Goal: Task Accomplishment & Management: Complete application form

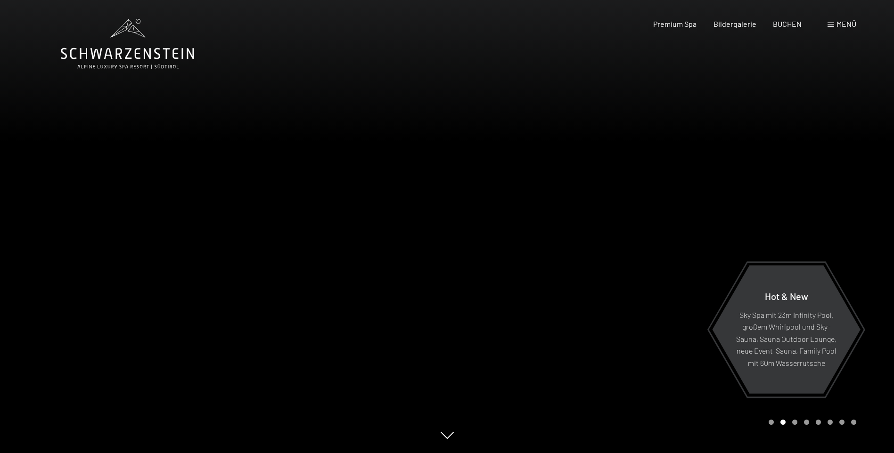
click at [848, 28] on span "Menü" at bounding box center [846, 23] width 20 height 9
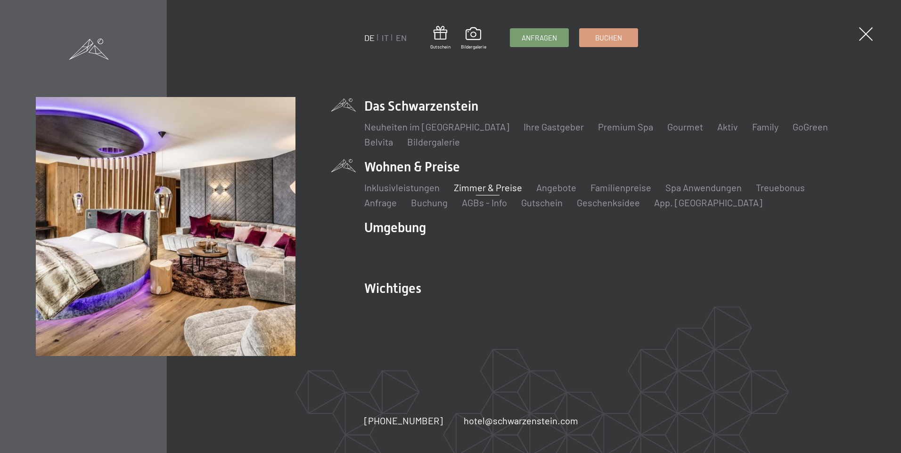
click at [484, 187] on link "Zimmer & Preise" at bounding box center [488, 187] width 68 height 11
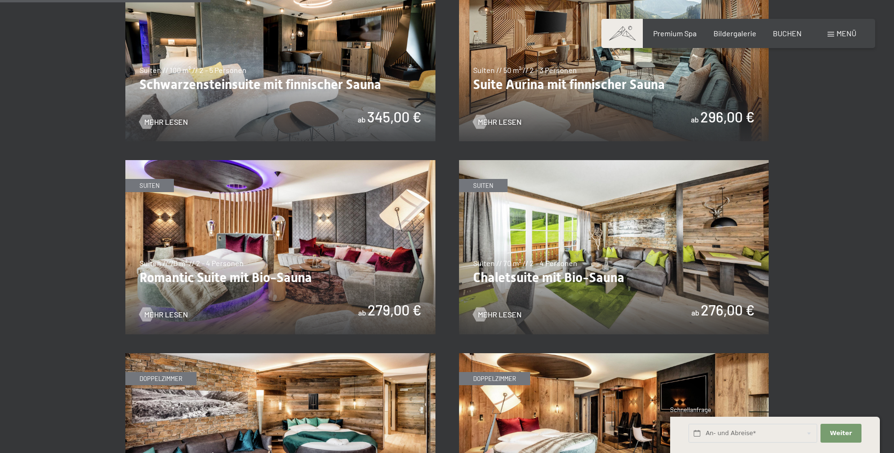
scroll to position [707, 0]
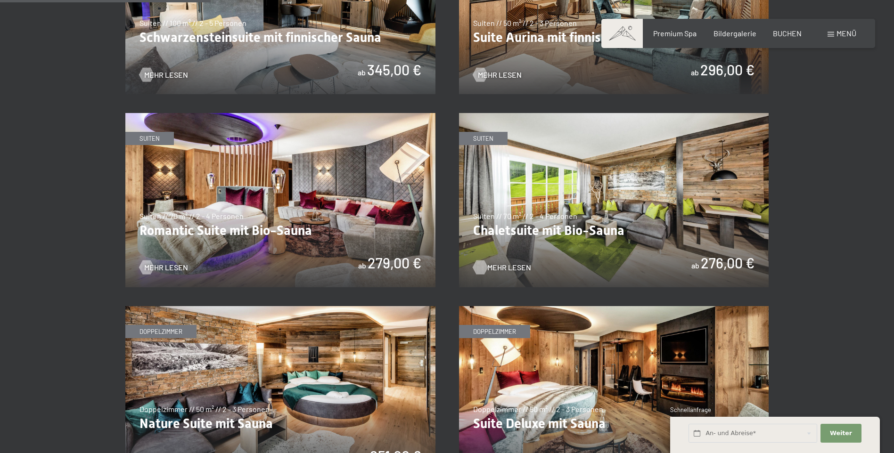
click at [492, 262] on span "Mehr Lesen" at bounding box center [509, 267] width 44 height 10
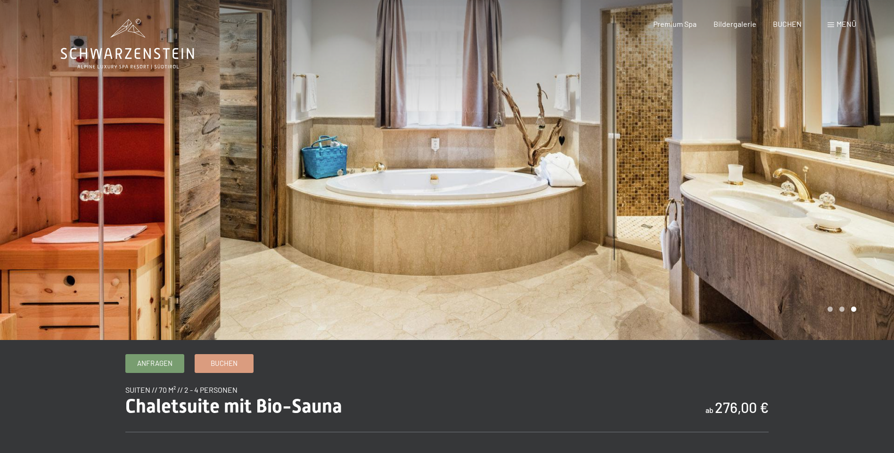
click at [496, 251] on div at bounding box center [670, 170] width 447 height 340
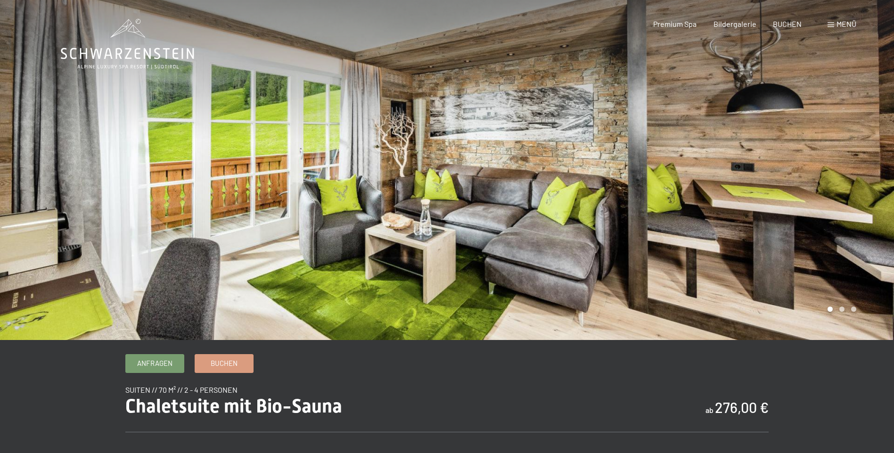
click at [496, 251] on div at bounding box center [670, 170] width 447 height 340
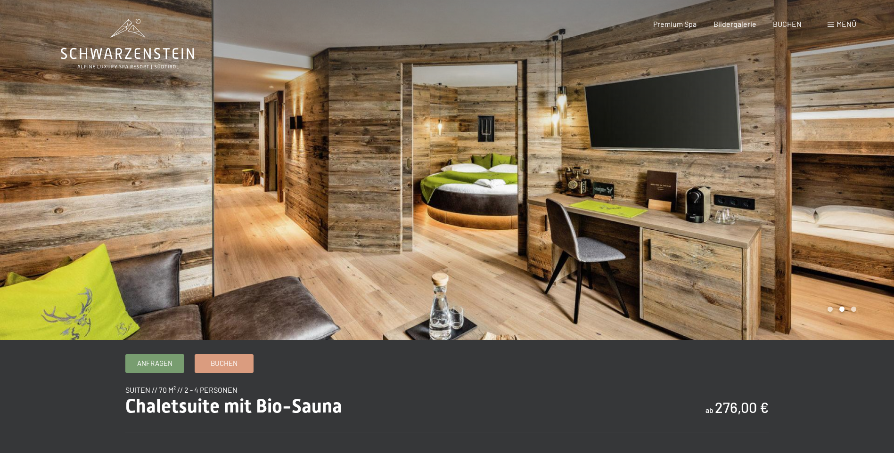
drag, startPoint x: 417, startPoint y: 245, endPoint x: 375, endPoint y: 376, distance: 137.9
click at [727, 22] on span "Bildergalerie" at bounding box center [734, 22] width 43 height 9
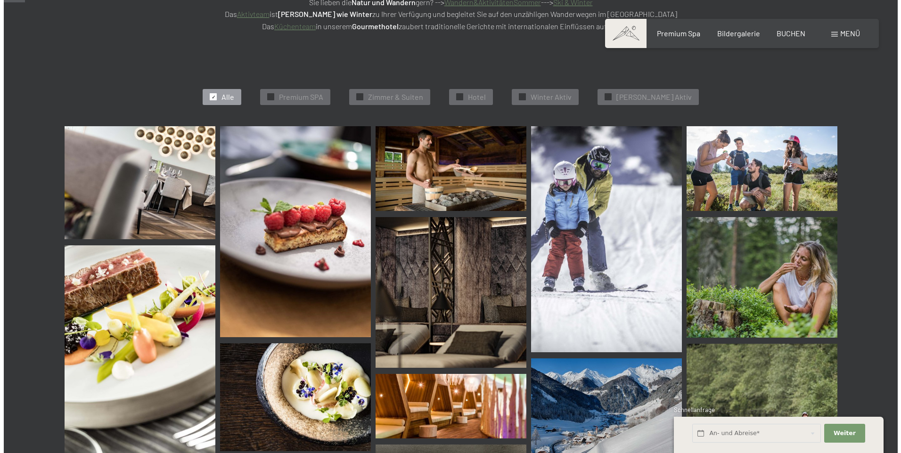
scroll to position [283, 0]
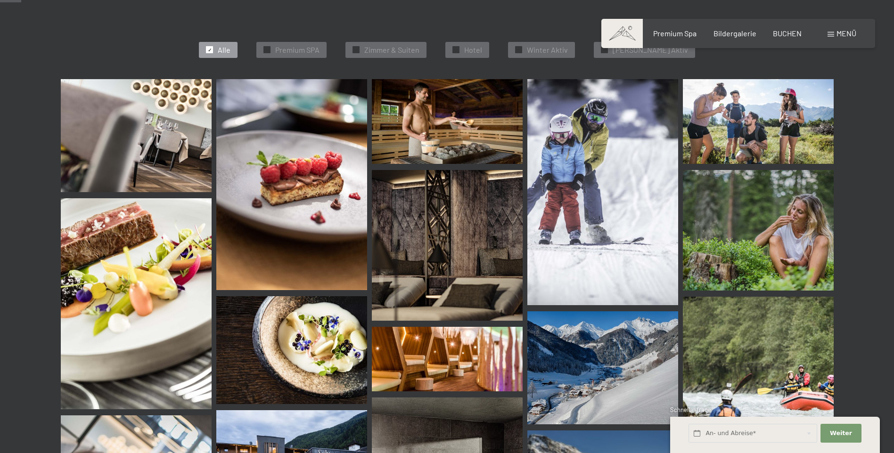
click at [839, 32] on span "Menü" at bounding box center [846, 33] width 20 height 9
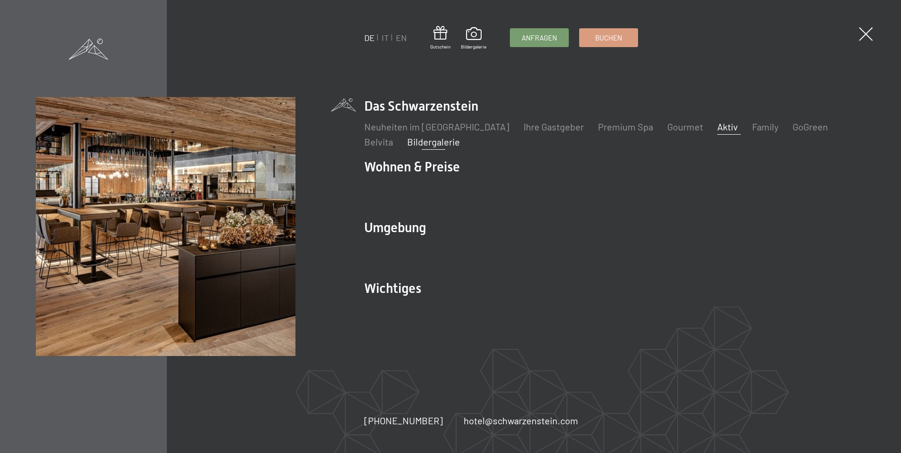
click at [717, 126] on link "Aktiv" at bounding box center [727, 126] width 21 height 11
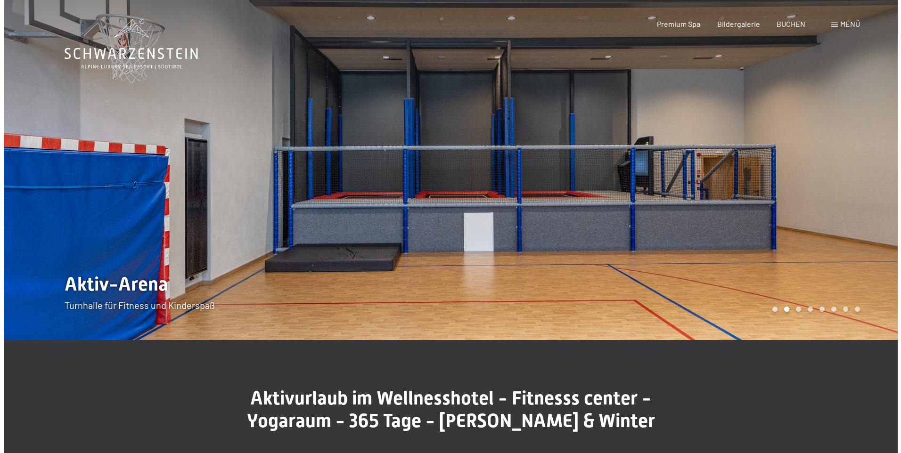
scroll to position [47, 0]
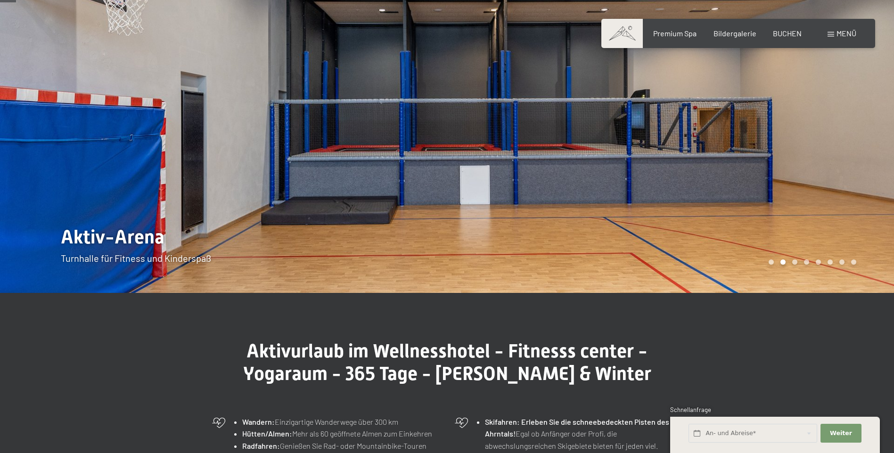
click at [697, 127] on div at bounding box center [670, 123] width 447 height 340
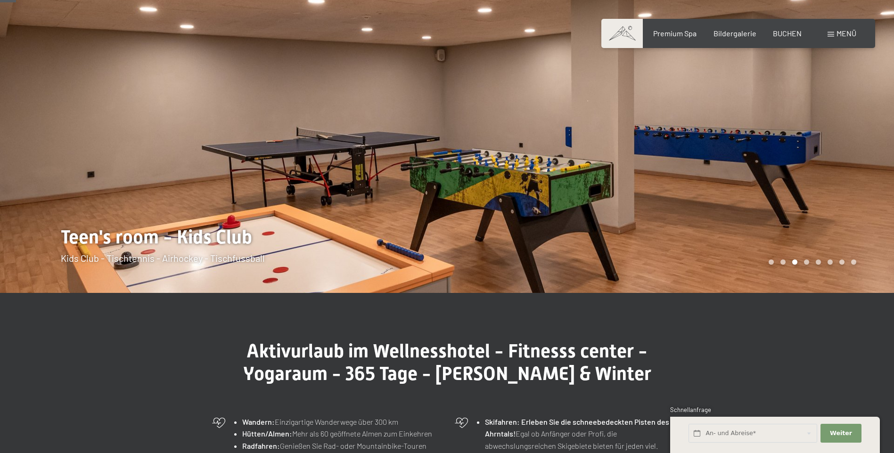
click at [697, 127] on div at bounding box center [670, 123] width 447 height 340
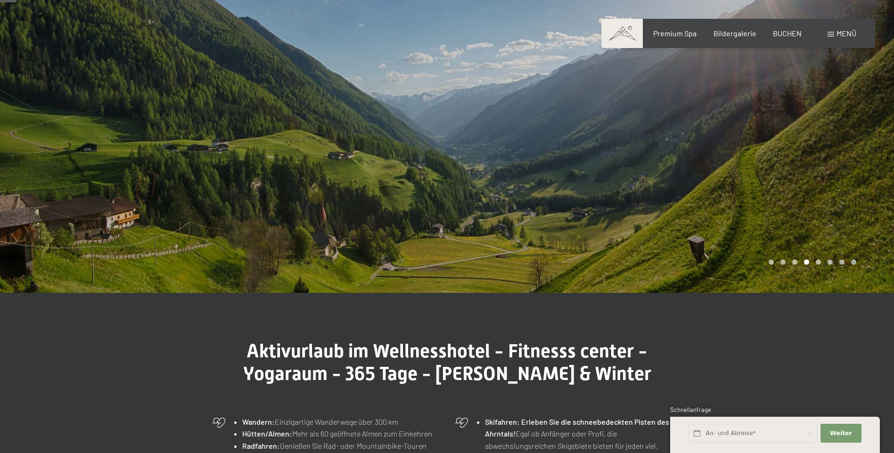
click at [697, 127] on div at bounding box center [670, 123] width 447 height 340
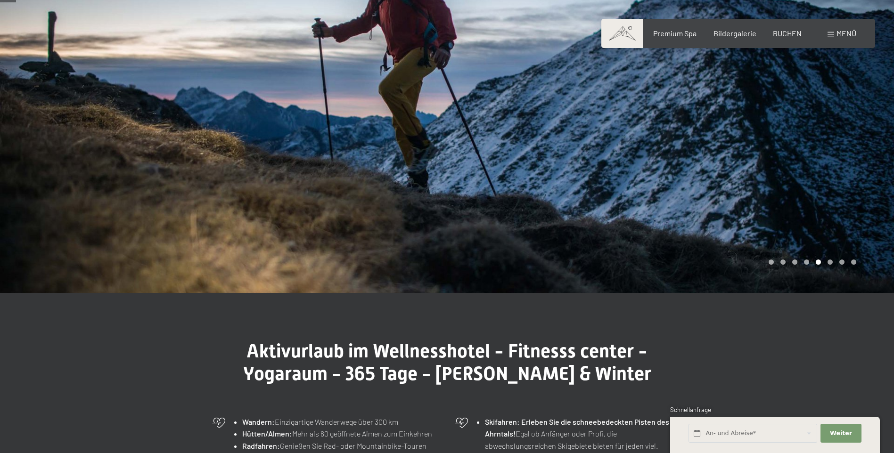
click at [697, 127] on div at bounding box center [670, 123] width 447 height 340
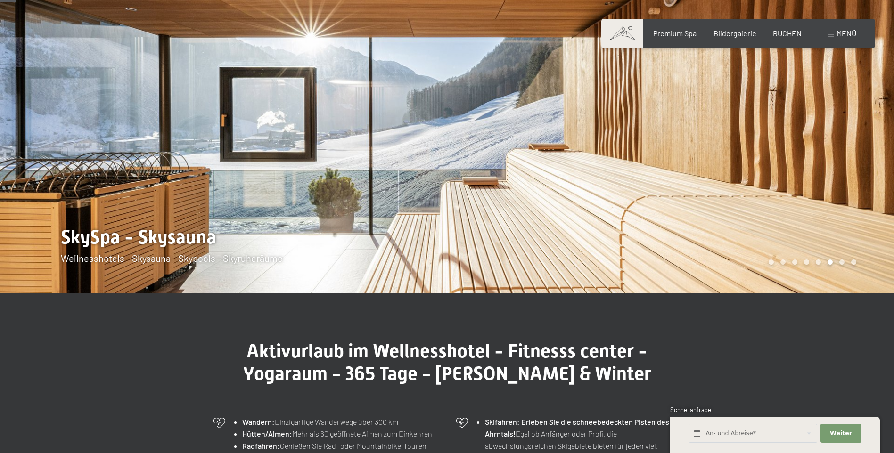
click at [697, 127] on div at bounding box center [670, 123] width 447 height 340
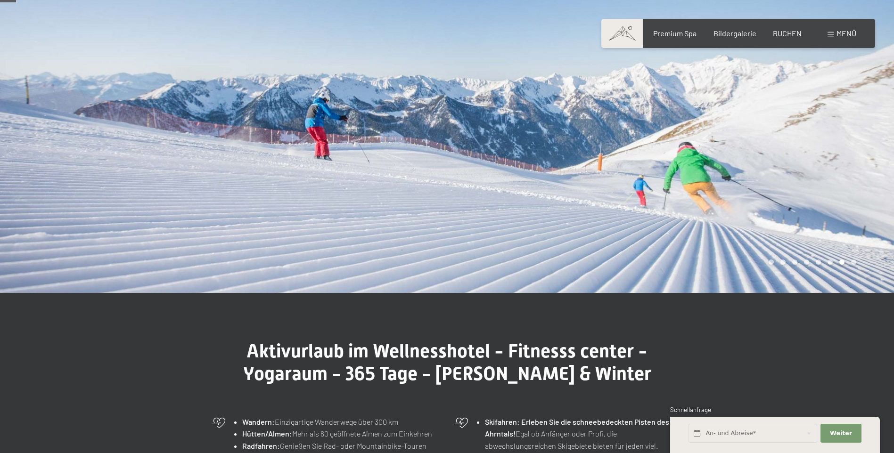
click at [697, 127] on div at bounding box center [670, 123] width 447 height 340
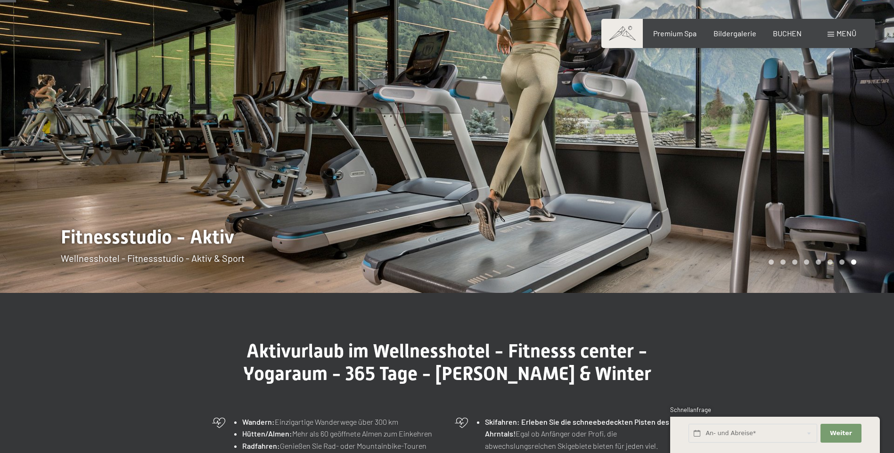
click at [697, 127] on div at bounding box center [670, 123] width 447 height 340
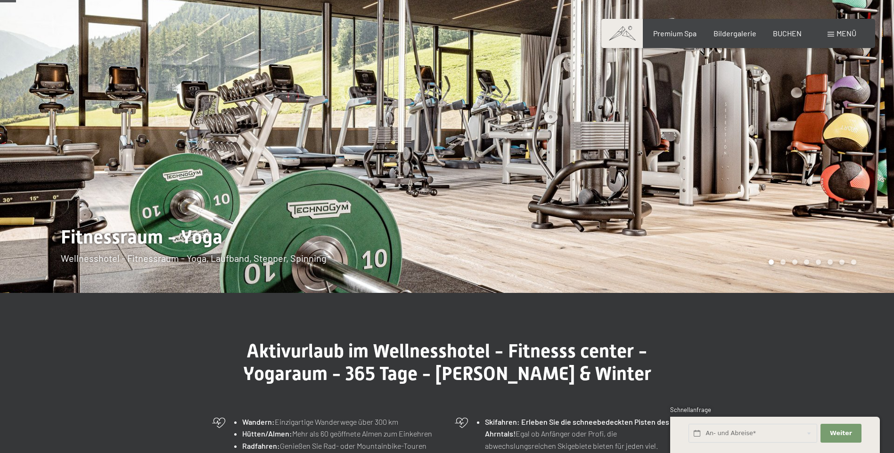
click at [851, 37] on span "Menü" at bounding box center [846, 33] width 20 height 9
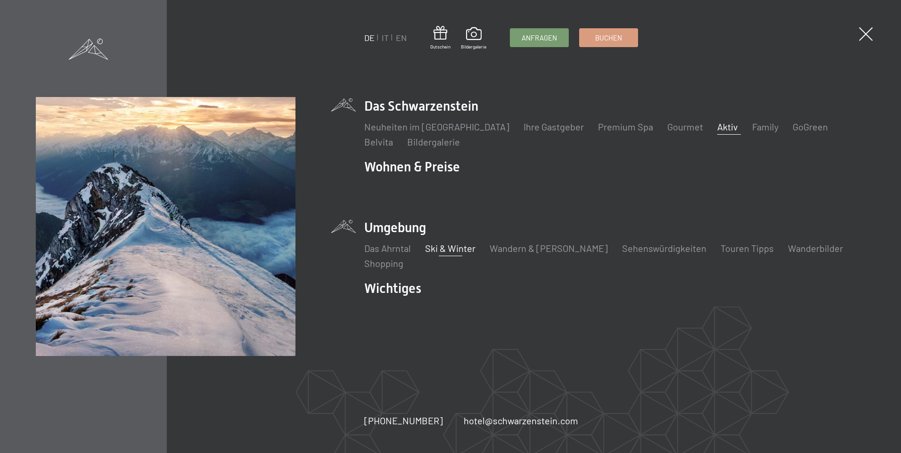
click at [461, 250] on link "Ski & Winter" at bounding box center [450, 248] width 50 height 11
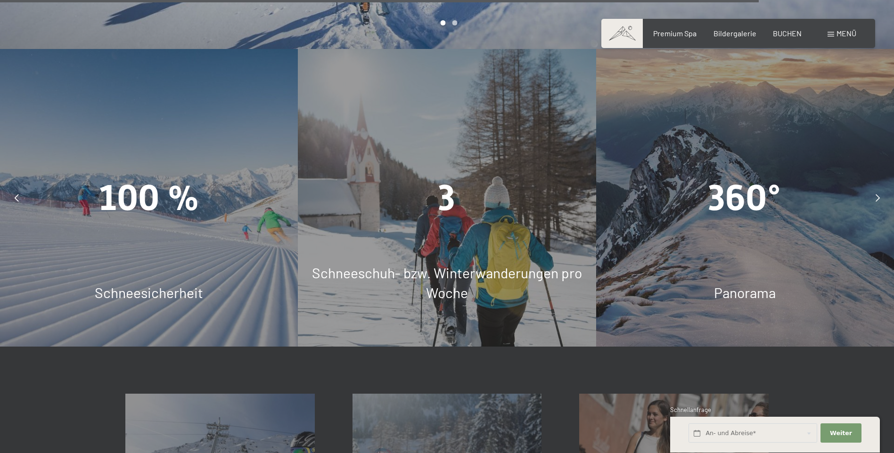
scroll to position [2685, 0]
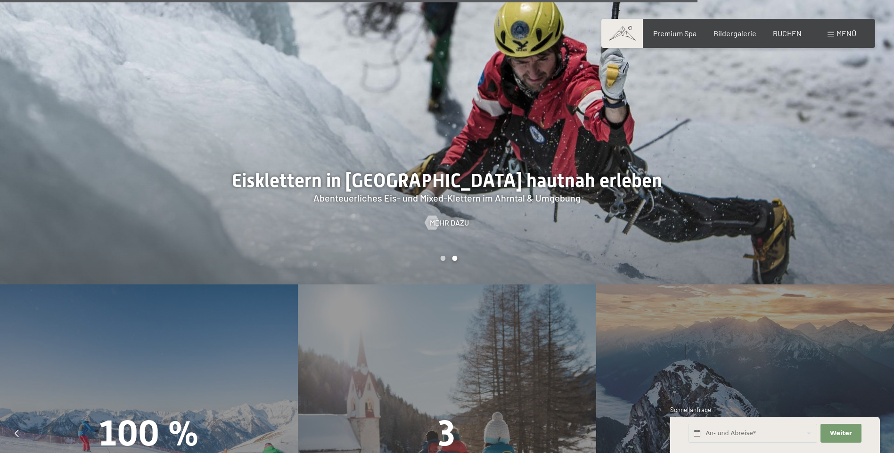
click at [667, 39] on div "Buchen Anfragen Premium Spa Bildergalerie BUCHEN Menü DE IT EN Gutschein Bilder…" at bounding box center [738, 33] width 236 height 10
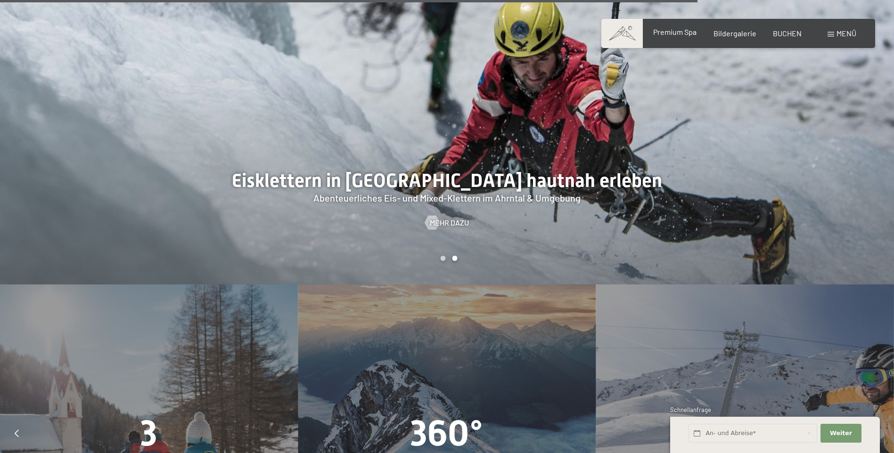
click at [669, 30] on span "Premium Spa" at bounding box center [674, 31] width 43 height 9
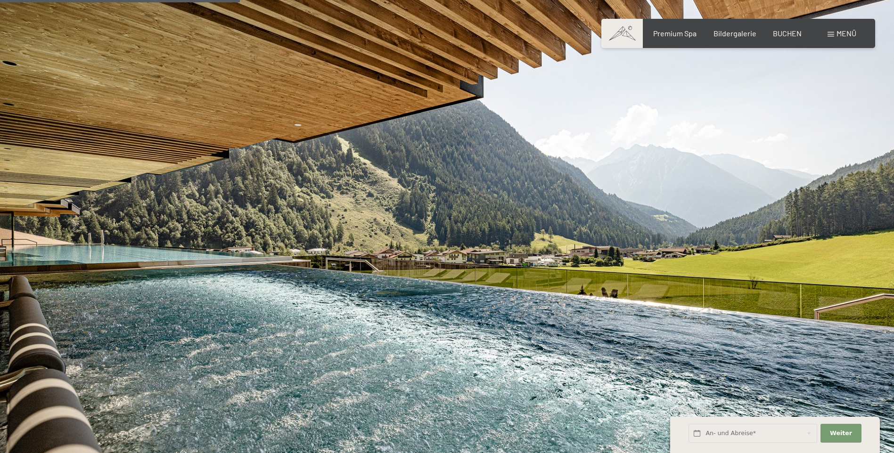
scroll to position [2120, 0]
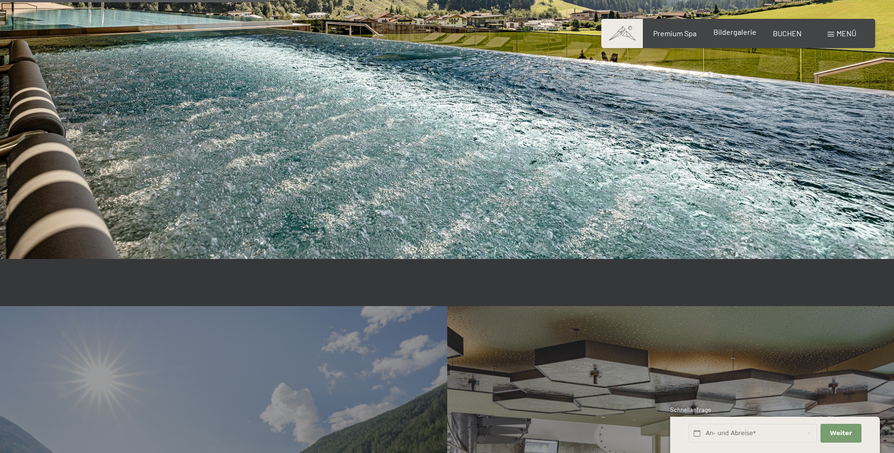
click at [732, 33] on span "Bildergalerie" at bounding box center [734, 31] width 43 height 9
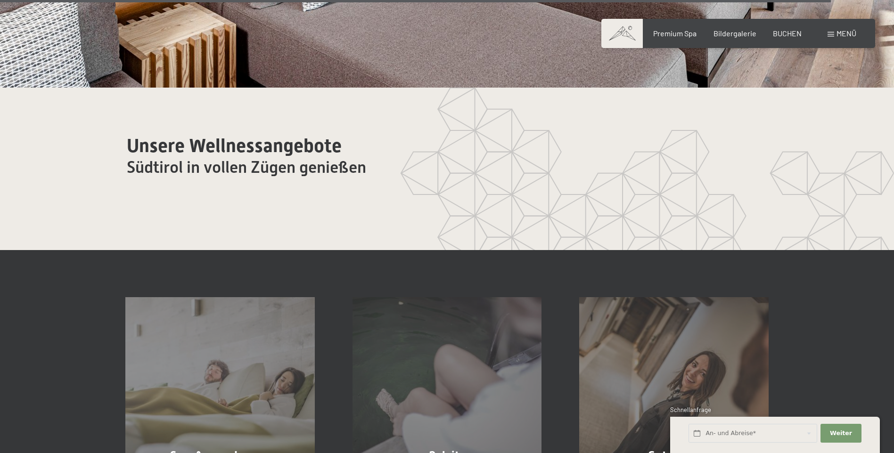
scroll to position [5935, 0]
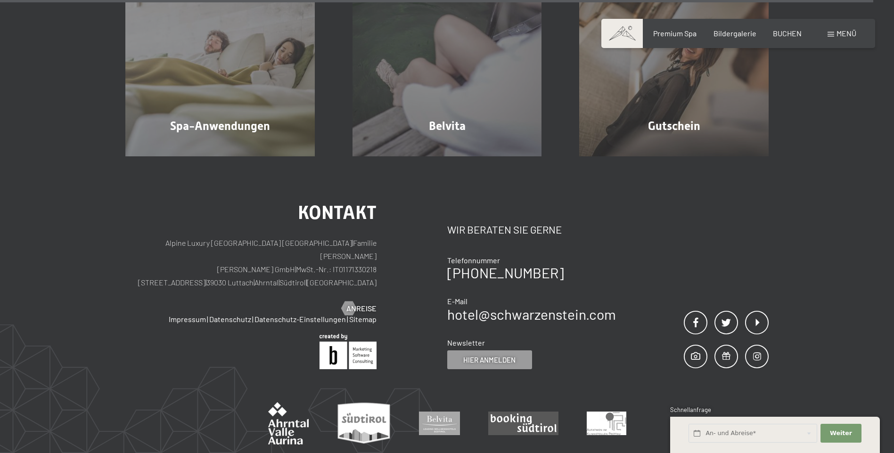
click at [834, 33] on div "Menü" at bounding box center [841, 33] width 29 height 10
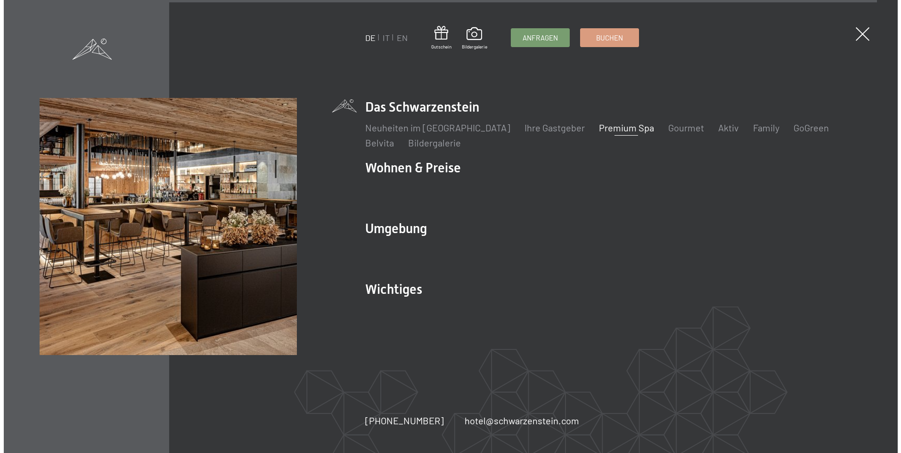
scroll to position [5951, 0]
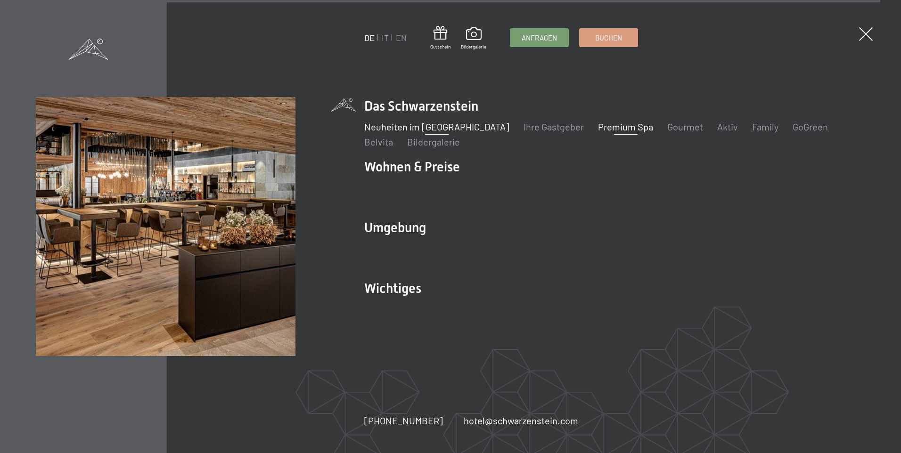
click at [422, 129] on link "Neuheiten im [GEOGRAPHIC_DATA]" at bounding box center [436, 126] width 145 height 11
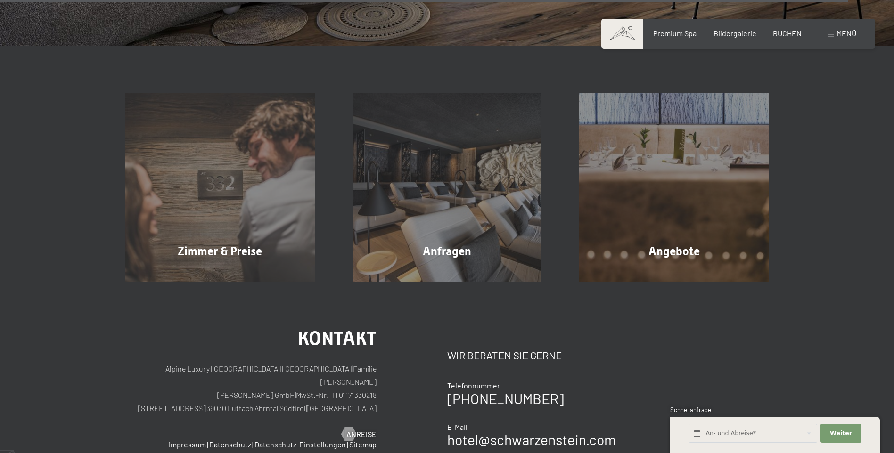
scroll to position [3975, 0]
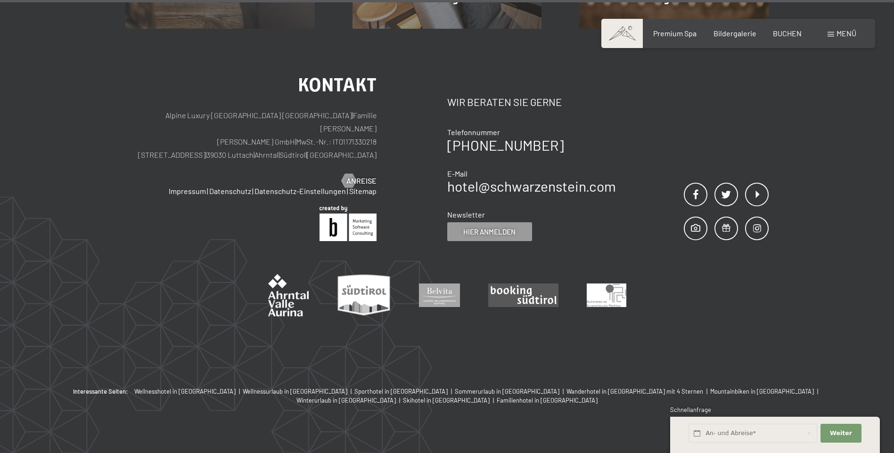
click at [841, 32] on span "Menü" at bounding box center [846, 33] width 20 height 9
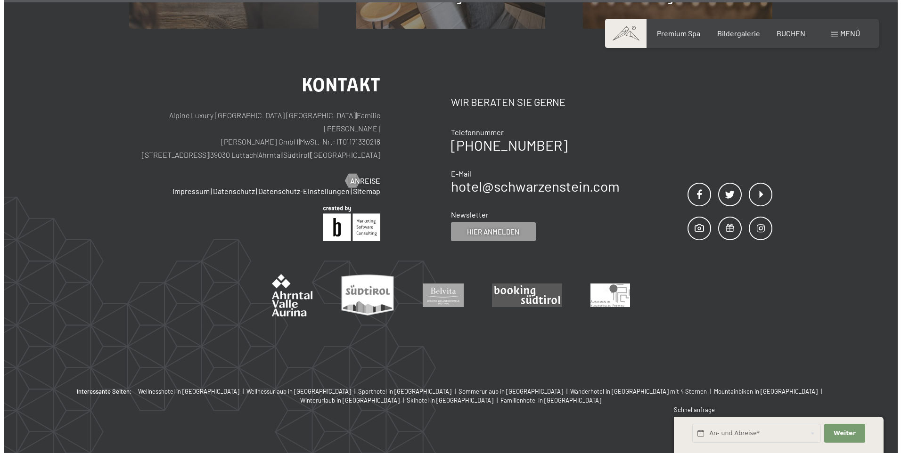
scroll to position [3995, 0]
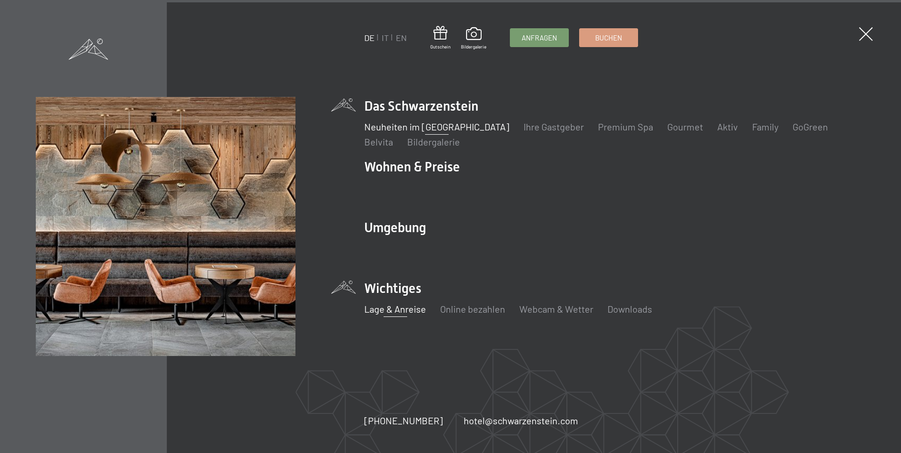
click at [405, 314] on link "Lage & Anreise" at bounding box center [395, 308] width 62 height 11
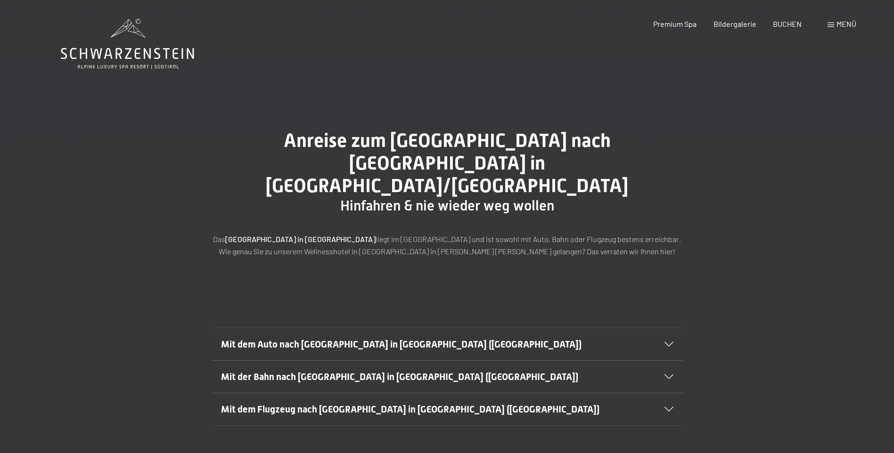
click at [672, 328] on div "Mit dem Auto nach [GEOGRAPHIC_DATA] in [GEOGRAPHIC_DATA] ([GEOGRAPHIC_DATA])" at bounding box center [447, 344] width 452 height 32
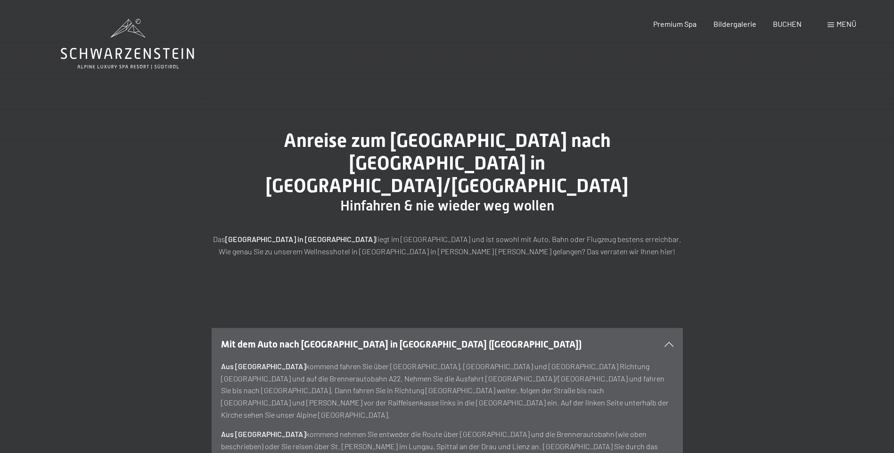
click at [837, 25] on span "Menü" at bounding box center [846, 23] width 20 height 9
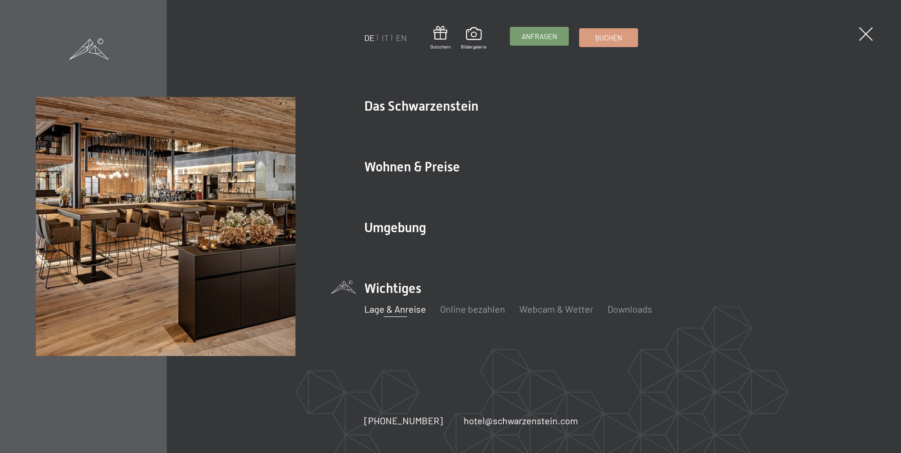
click at [524, 36] on span "Anfragen" at bounding box center [538, 37] width 35 height 10
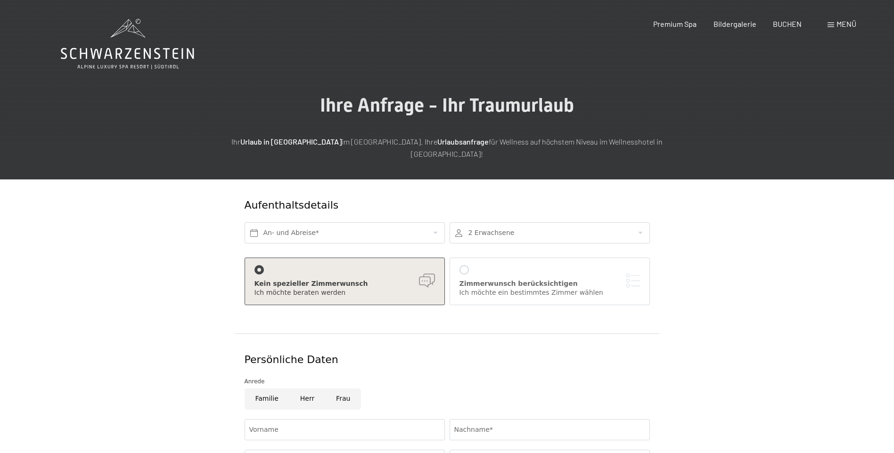
click at [639, 223] on div at bounding box center [549, 232] width 200 height 21
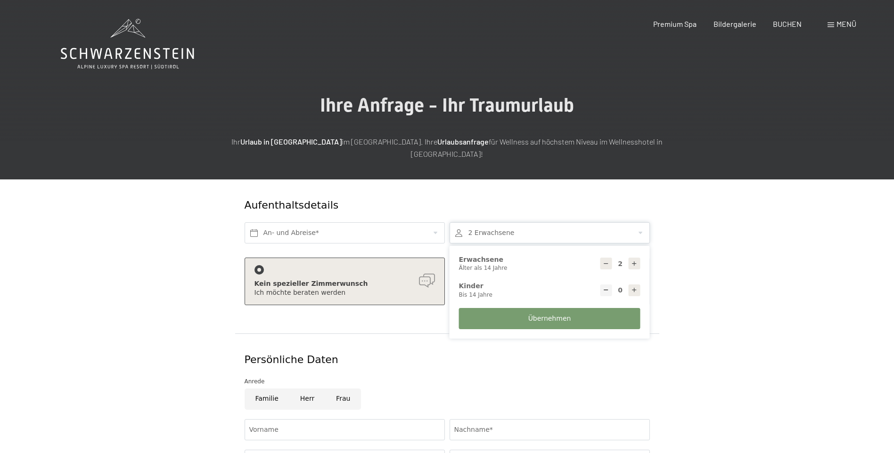
click at [636, 260] on icon at bounding box center [634, 263] width 7 height 7
type input "3"
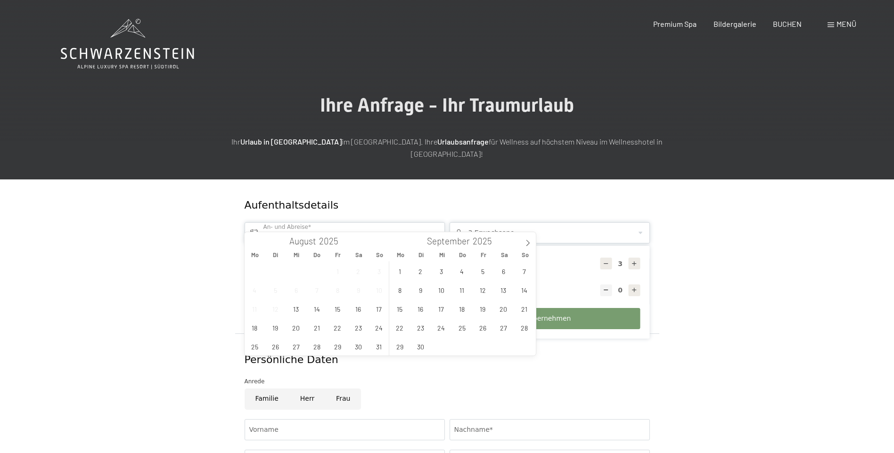
click at [437, 222] on input "text" at bounding box center [344, 232] width 200 height 21
click at [530, 244] on icon at bounding box center [527, 243] width 7 height 7
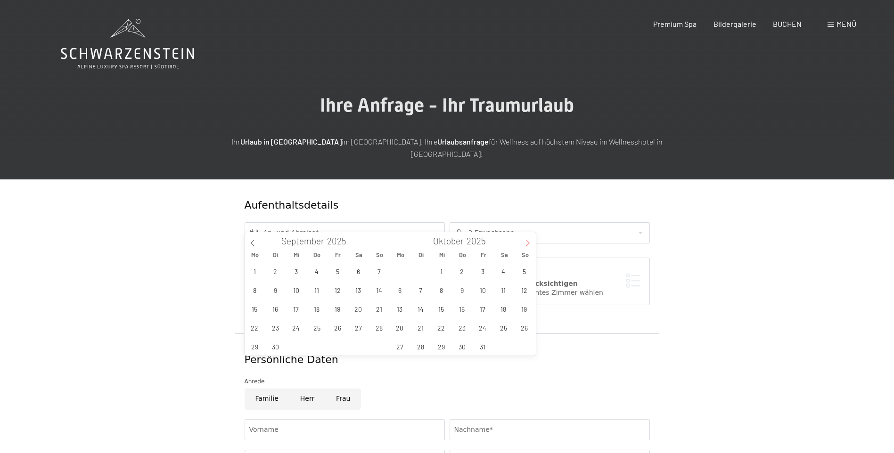
click at [530, 244] on icon at bounding box center [527, 243] width 7 height 7
type input "2026"
click at [530, 244] on icon at bounding box center [527, 243] width 7 height 7
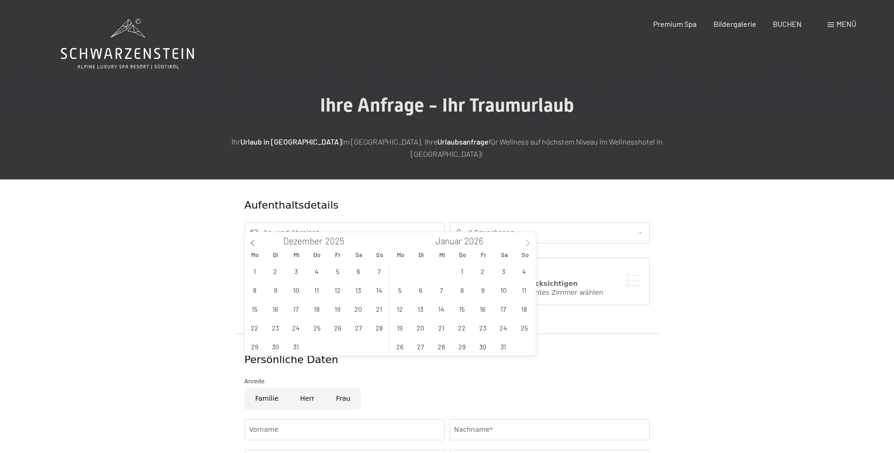
type input "2026"
click at [530, 244] on icon at bounding box center [527, 243] width 7 height 7
click at [524, 322] on span "22" at bounding box center [524, 327] width 18 height 18
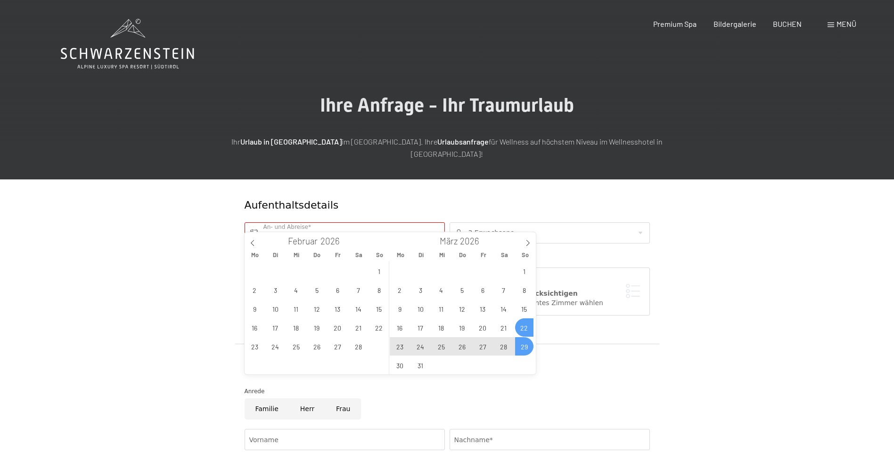
click at [523, 347] on span "29" at bounding box center [524, 346] width 18 height 18
type input "So. 22.03.2026 - So. 29.03.2026"
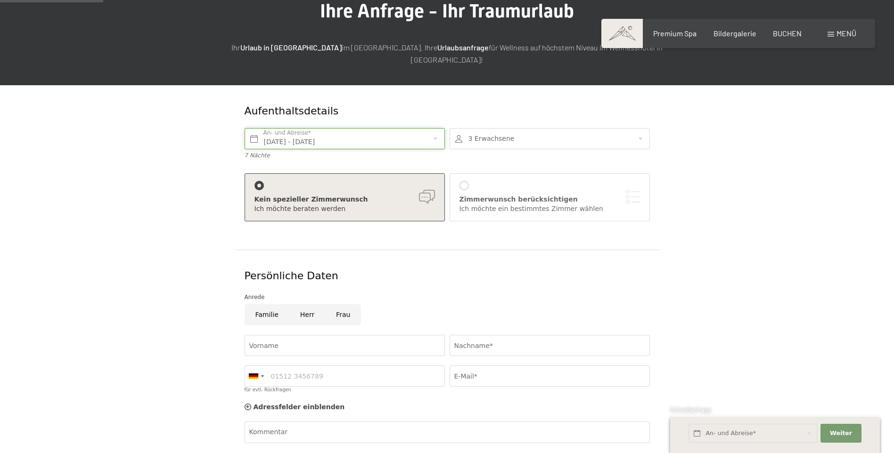
scroll to position [188, 0]
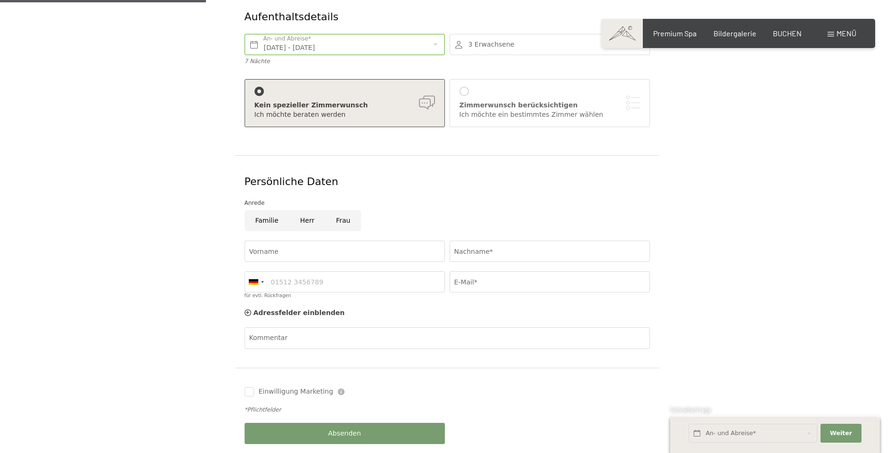
click at [338, 210] on input "Frau" at bounding box center [343, 220] width 36 height 21
radio input "true"
click at [277, 241] on input "Vorname" at bounding box center [344, 251] width 200 height 21
type input "Kerstin"
type input "Post"
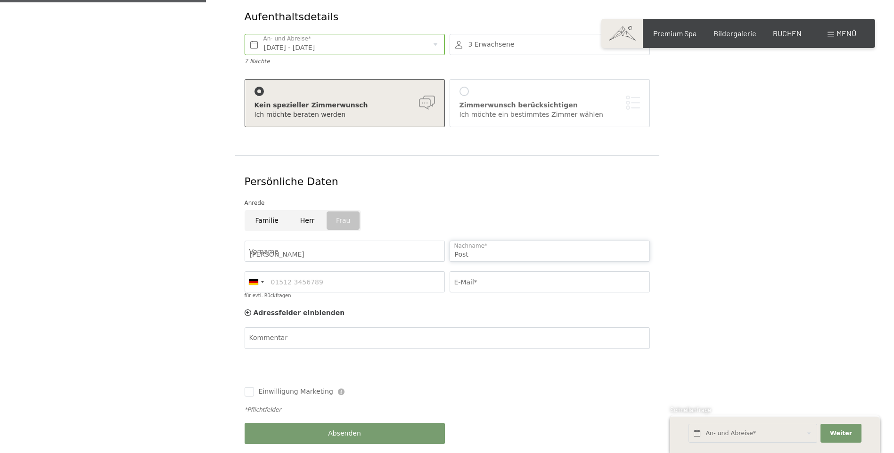
type input "0491732763057"
type input "post.kerstin@t-online.de"
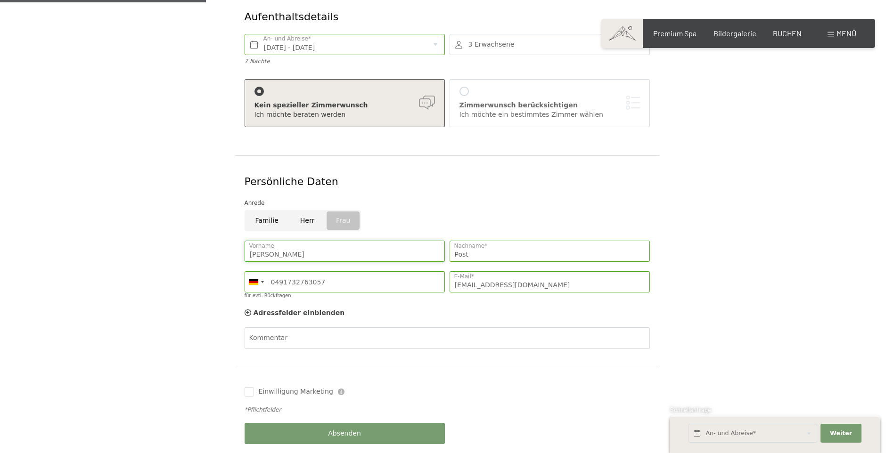
scroll to position [236, 0]
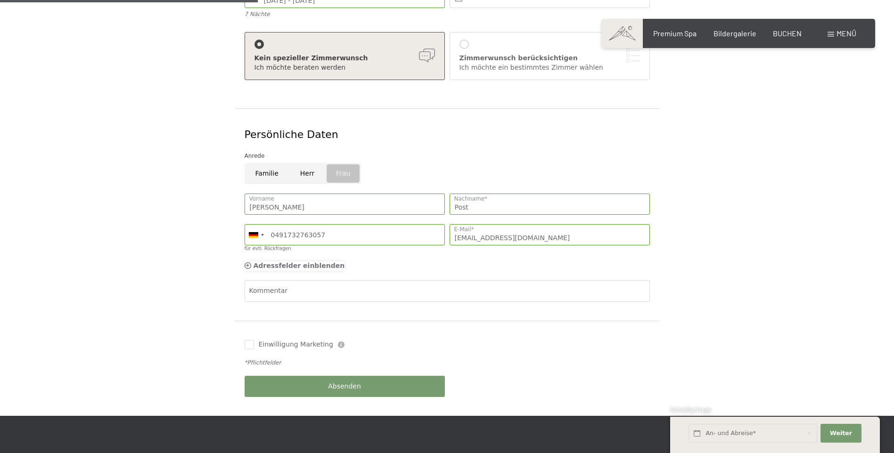
click at [245, 262] on icon at bounding box center [247, 265] width 7 height 7
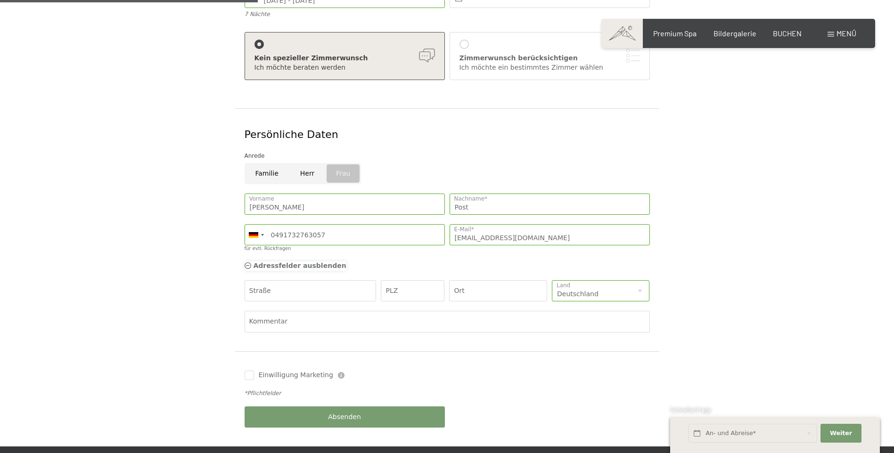
click at [245, 262] on icon at bounding box center [247, 265] width 7 height 7
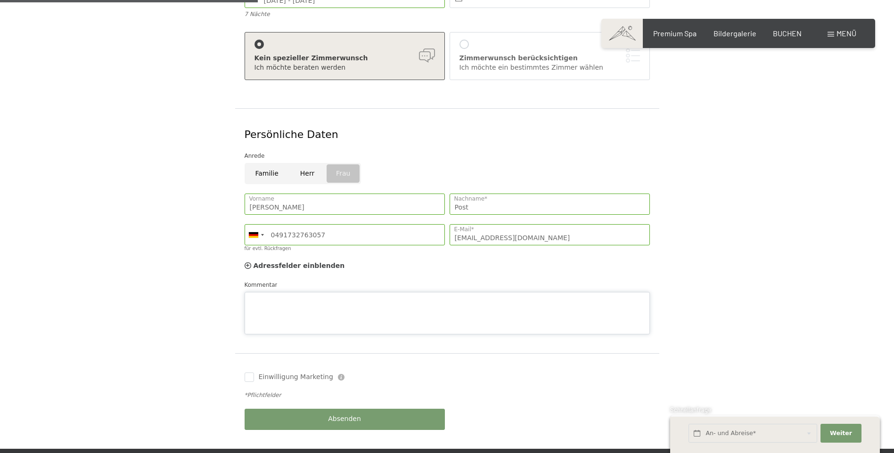
click at [282, 280] on div "Kommentar" at bounding box center [446, 307] width 405 height 54
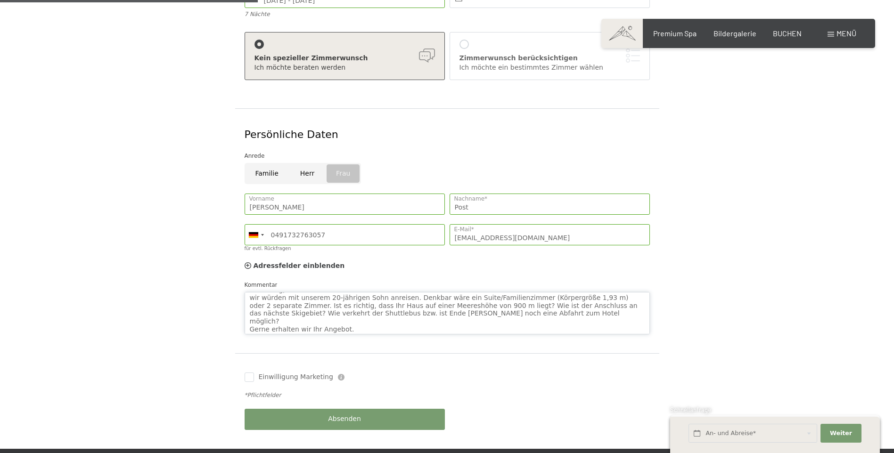
scroll to position [17, 0]
type textarea "Guten Tag, wir würden mit unserem 20-jährigen Sohn anreisen. Denkbar wäre ein S…"
click at [248, 373] on input "Einwilligung Marketing" at bounding box center [248, 377] width 9 height 9
checkbox input "true"
click at [360, 409] on button "Absenden" at bounding box center [344, 419] width 200 height 21
